Goal: Information Seeking & Learning: Learn about a topic

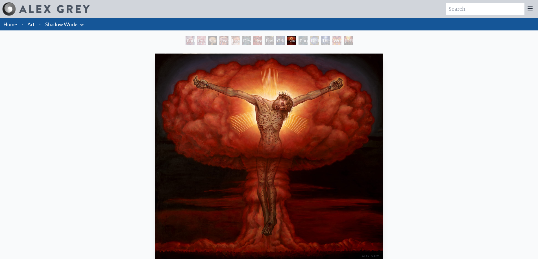
click at [242, 41] on div "Despair" at bounding box center [246, 40] width 9 height 9
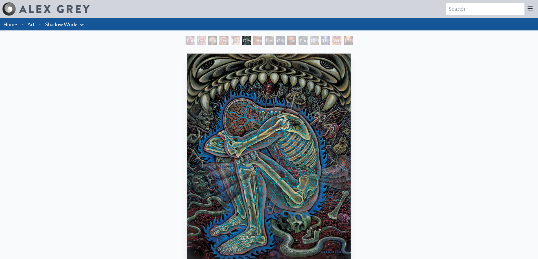
click at [231, 41] on div "Insomnia" at bounding box center [235, 40] width 9 height 9
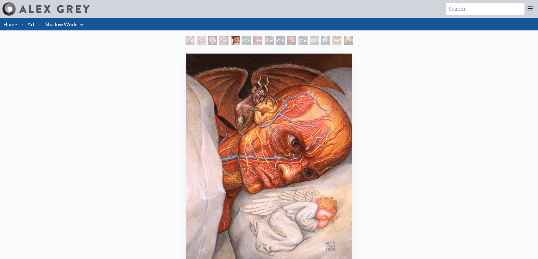
click at [317, 41] on div "Deities & Demons Drinking from the Milky Pool" at bounding box center [314, 40] width 9 height 9
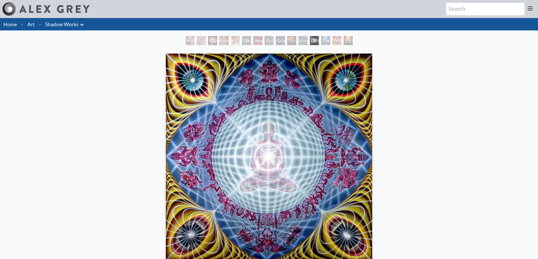
click at [343, 41] on div "[DEMOGRAPHIC_DATA] & the Two Thieves" at bounding box center [347, 40] width 9 height 9
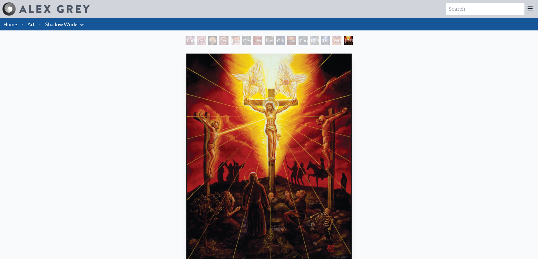
click at [30, 27] on link "Art" at bounding box center [30, 24] width 7 height 8
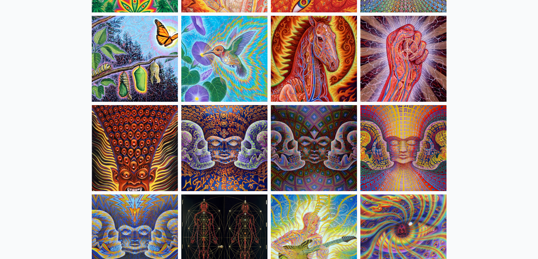
scroll to position [2822, 0]
